Goal: Transaction & Acquisition: Book appointment/travel/reservation

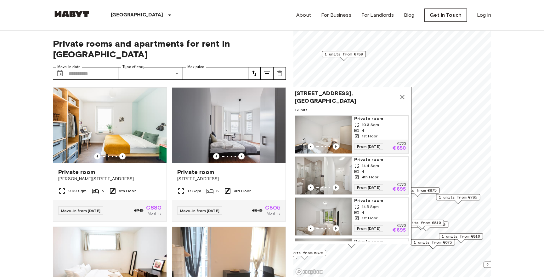
click at [402, 96] on icon "Map marker" at bounding box center [402, 97] width 4 height 4
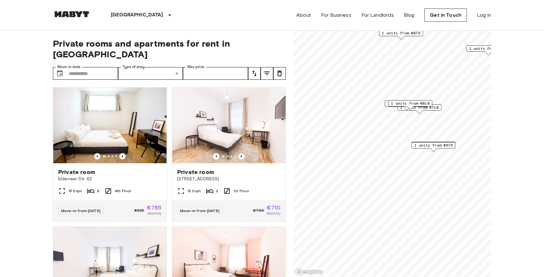
click at [437, 107] on span "1 units from €710" at bounding box center [419, 108] width 38 height 6
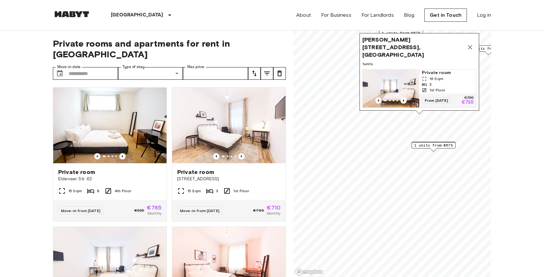
click at [443, 146] on span "1 units from €675" at bounding box center [434, 145] width 38 height 6
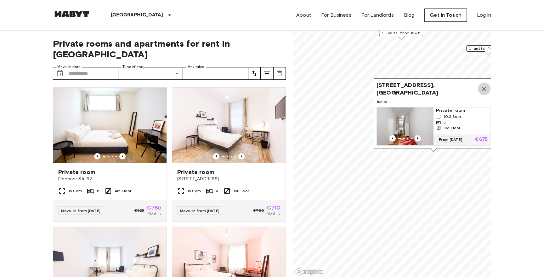
click at [485, 87] on icon "Map marker" at bounding box center [485, 89] width 8 height 8
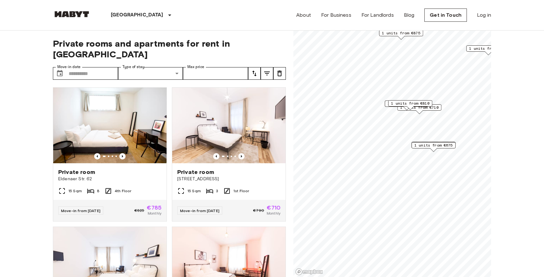
click at [419, 104] on span "1 units from €810" at bounding box center [410, 103] width 38 height 6
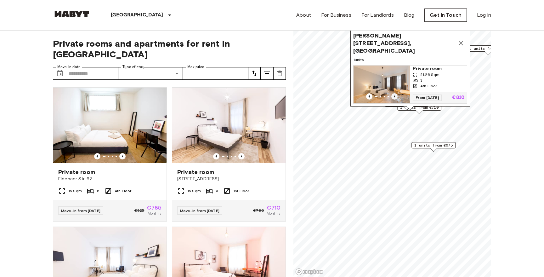
click at [396, 95] on icon "Previous image" at bounding box center [395, 96] width 6 height 6
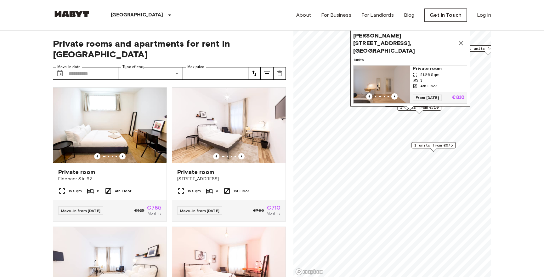
click at [394, 83] on img "Map marker" at bounding box center [382, 85] width 57 height 38
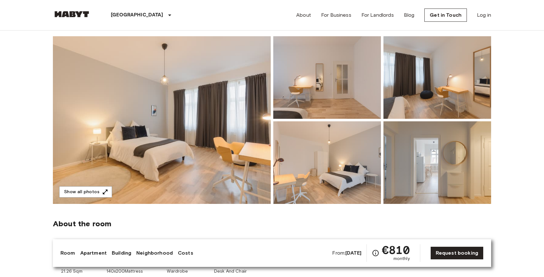
scroll to position [59, 0]
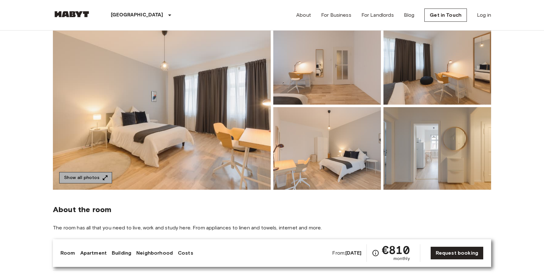
click at [103, 179] on icon "button" at bounding box center [105, 177] width 5 height 5
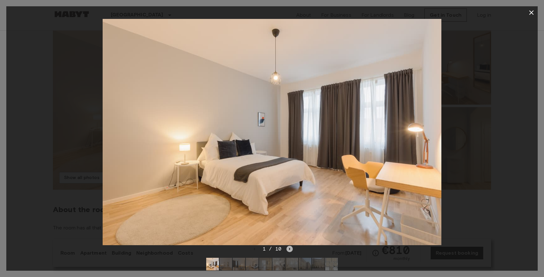
click at [291, 250] on icon "Next image" at bounding box center [290, 249] width 6 height 6
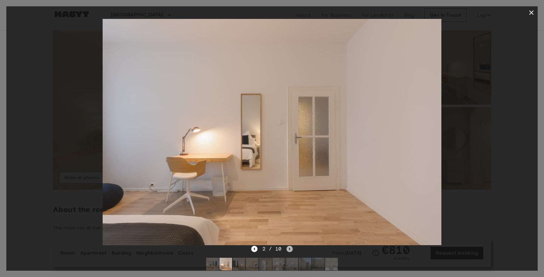
click at [291, 250] on icon "Next image" at bounding box center [290, 249] width 6 height 6
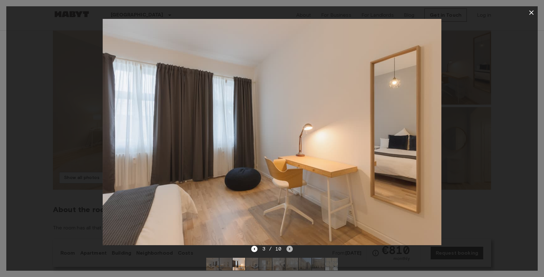
click at [291, 250] on icon "Next image" at bounding box center [290, 249] width 6 height 6
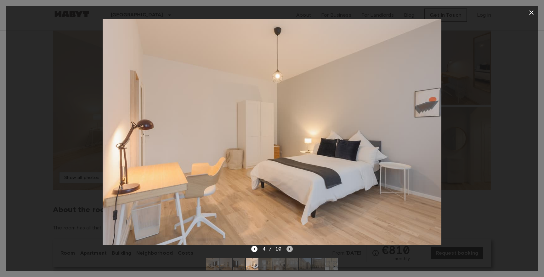
click at [291, 250] on icon "Next image" at bounding box center [290, 249] width 6 height 6
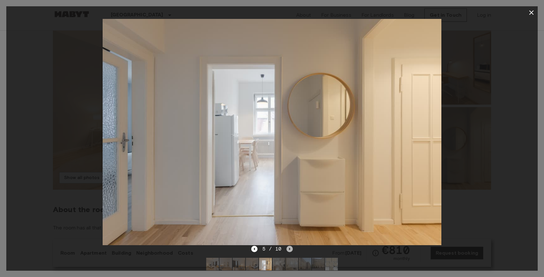
click at [291, 250] on icon "Next image" at bounding box center [290, 249] width 6 height 6
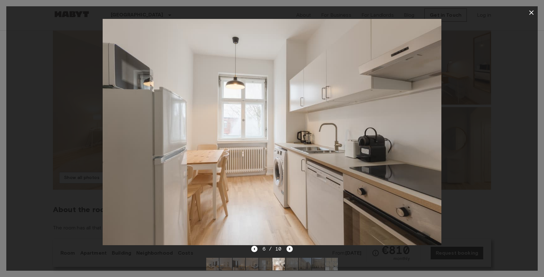
click at [291, 250] on icon "Next image" at bounding box center [290, 249] width 6 height 6
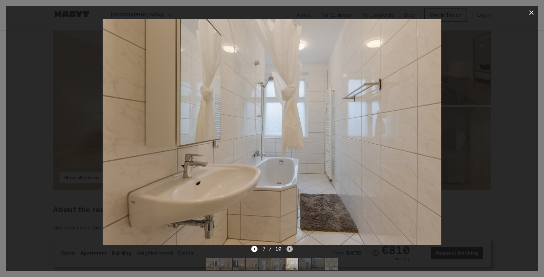
click at [291, 250] on icon "Next image" at bounding box center [290, 249] width 6 height 6
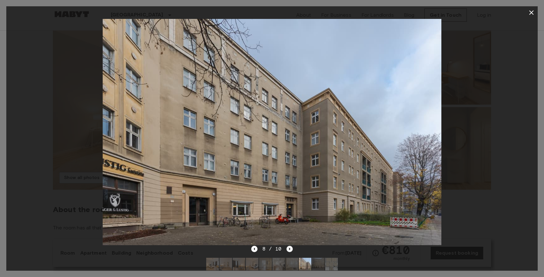
click at [291, 250] on icon "Next image" at bounding box center [290, 249] width 6 height 6
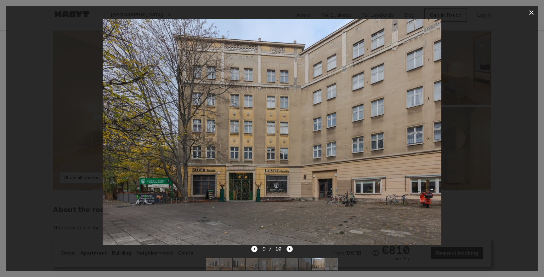
click at [291, 250] on icon "Next image" at bounding box center [290, 249] width 6 height 6
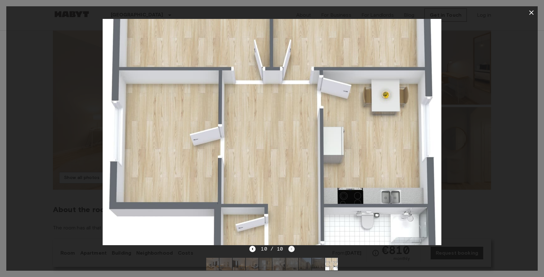
click at [291, 250] on div "10 / 10" at bounding box center [271, 249] width 45 height 8
click at [534, 14] on icon "button" at bounding box center [532, 13] width 8 height 8
